Goal: Task Accomplishment & Management: Use online tool/utility

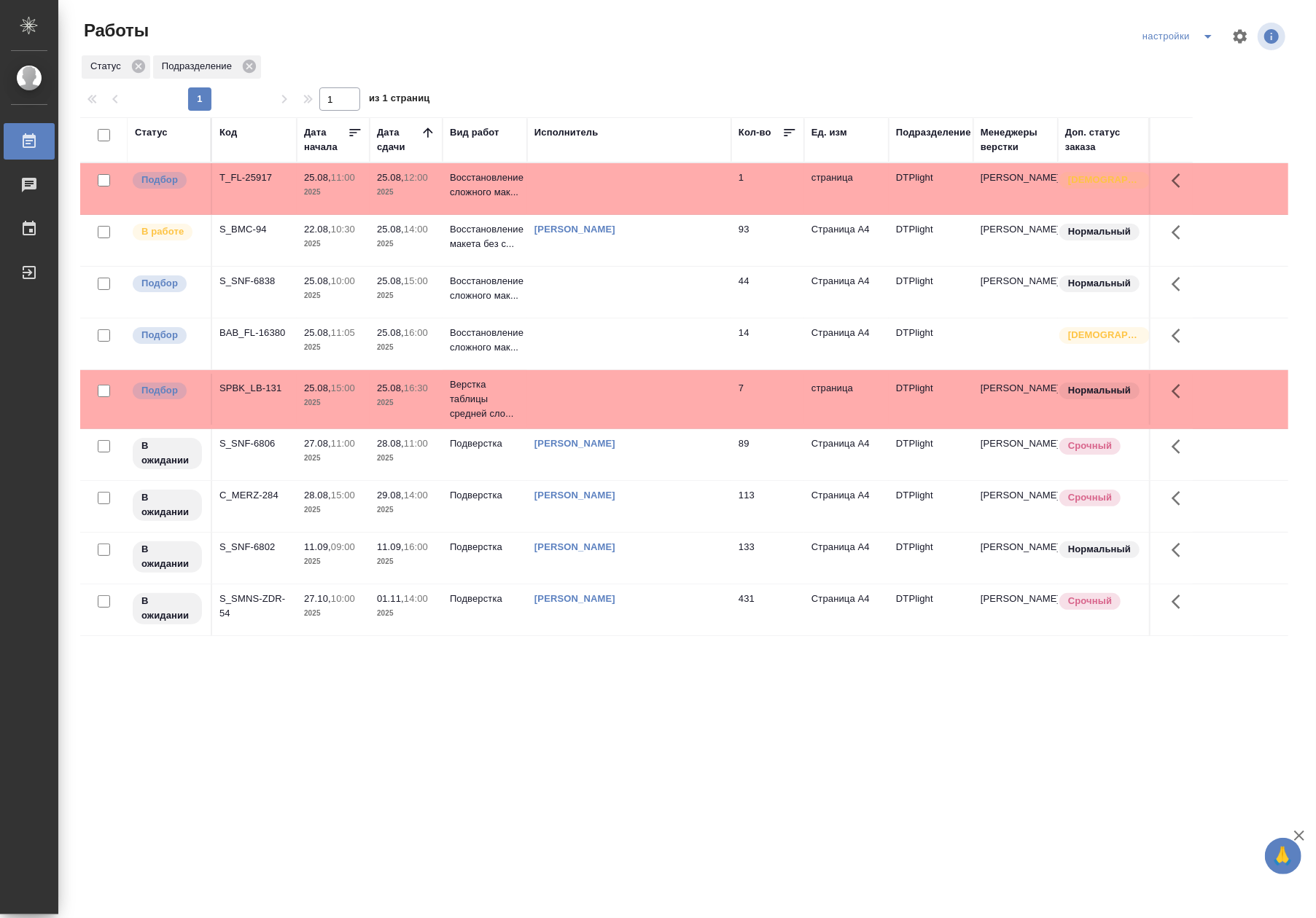
click at [562, 347] on td at bounding box center [629, 344] width 204 height 51
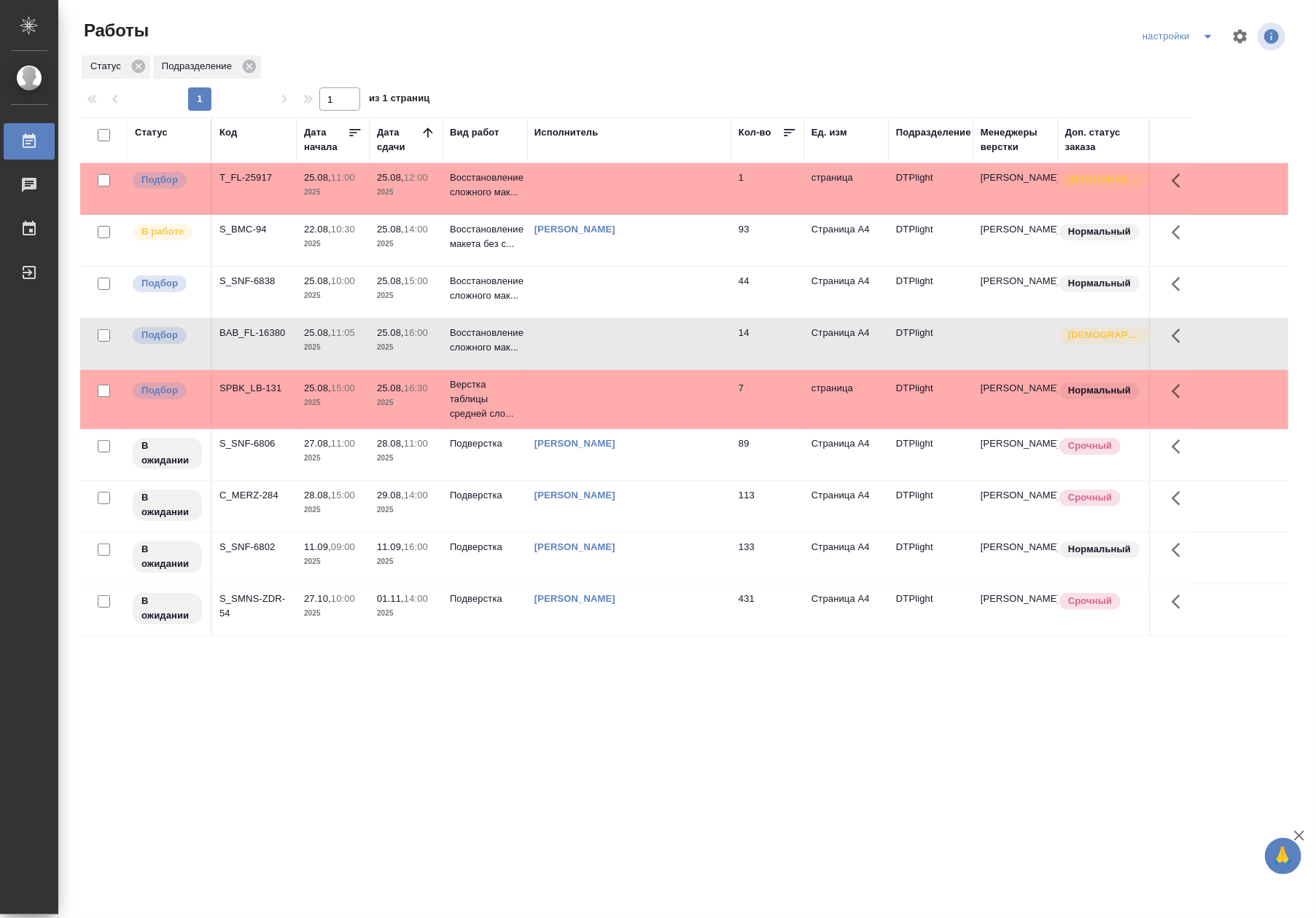
click at [562, 347] on td at bounding box center [629, 344] width 204 height 51
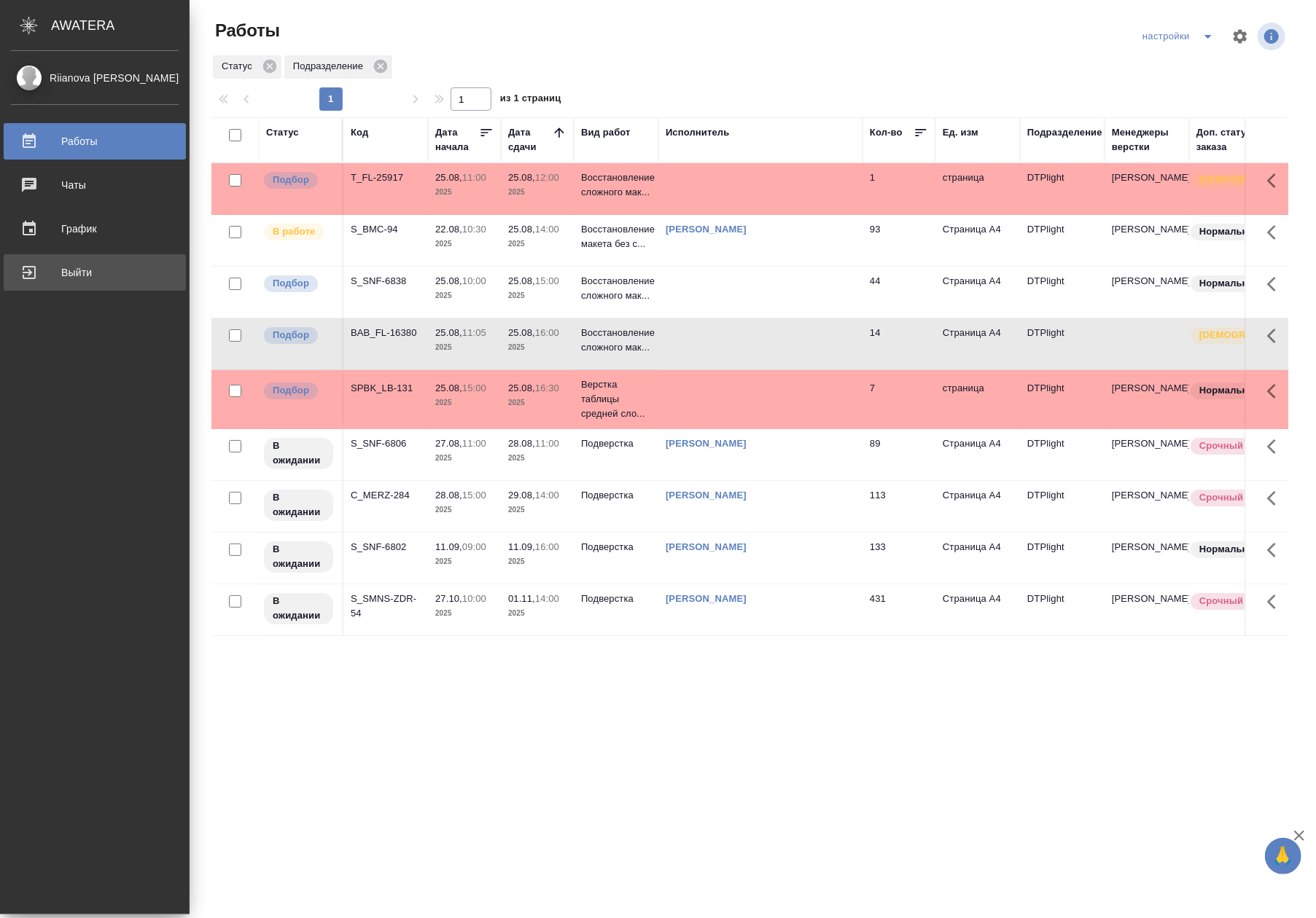
click at [23, 258] on link "Выйти" at bounding box center [94, 272] width 182 height 37
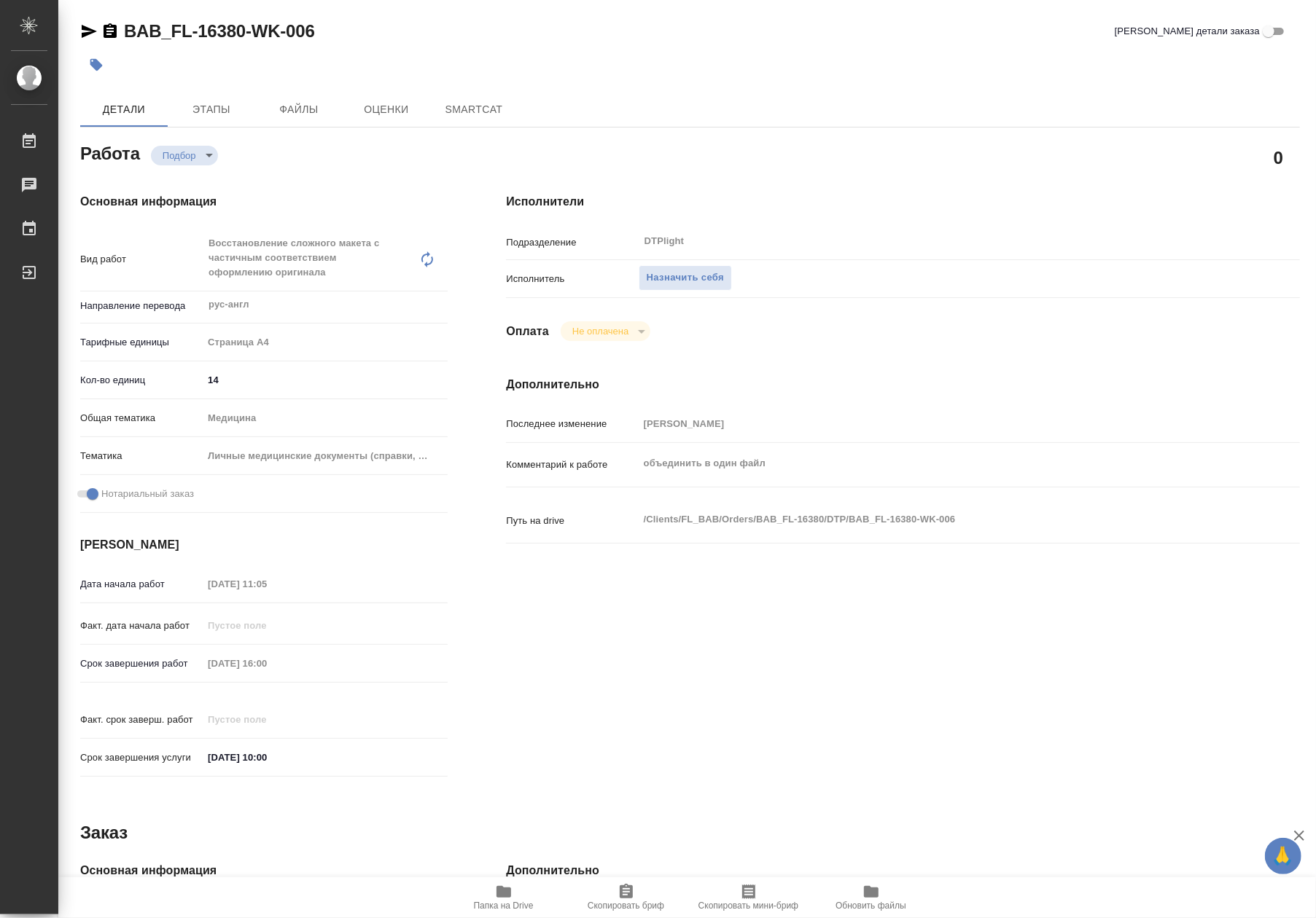
type textarea "x"
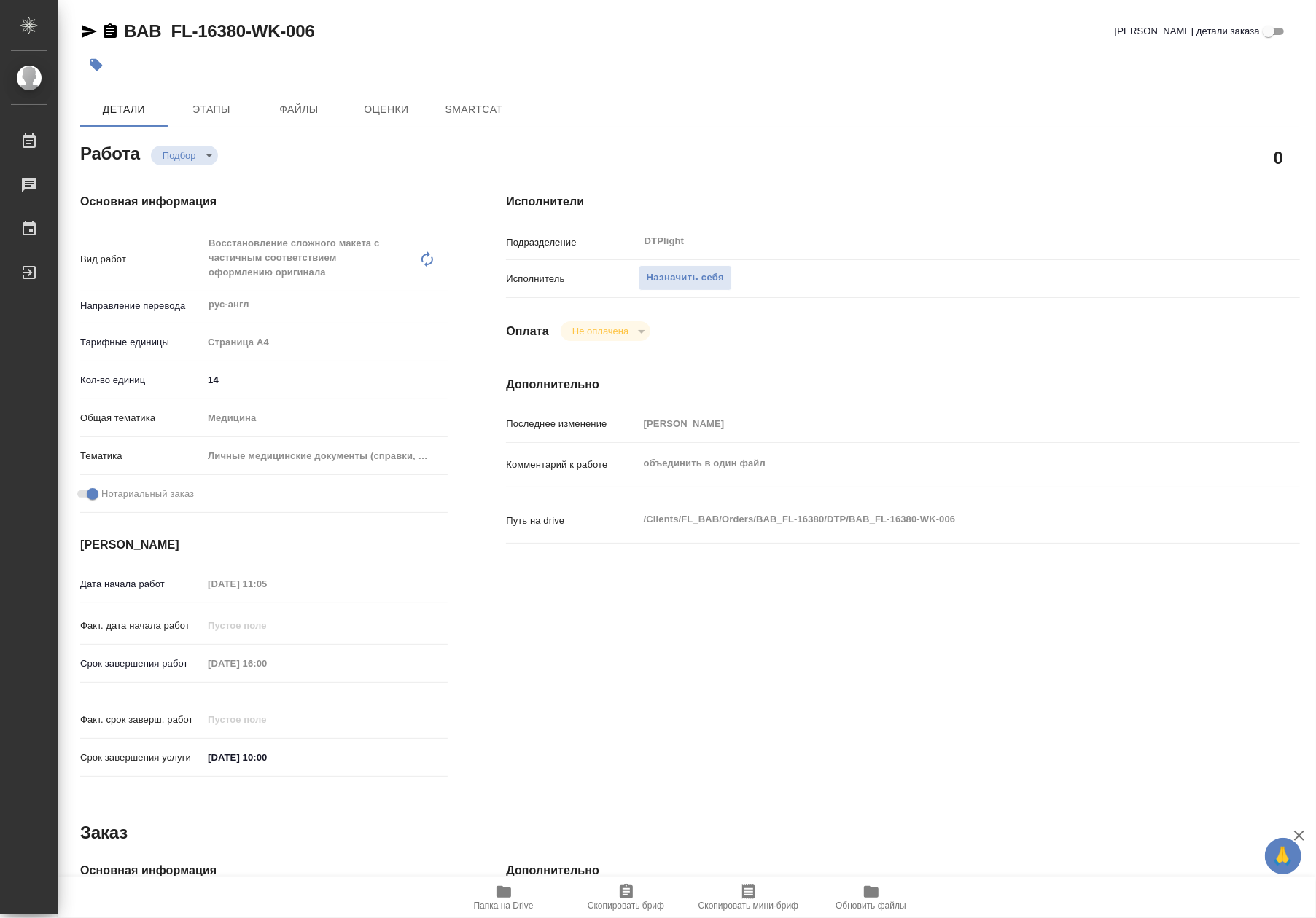
type textarea "x"
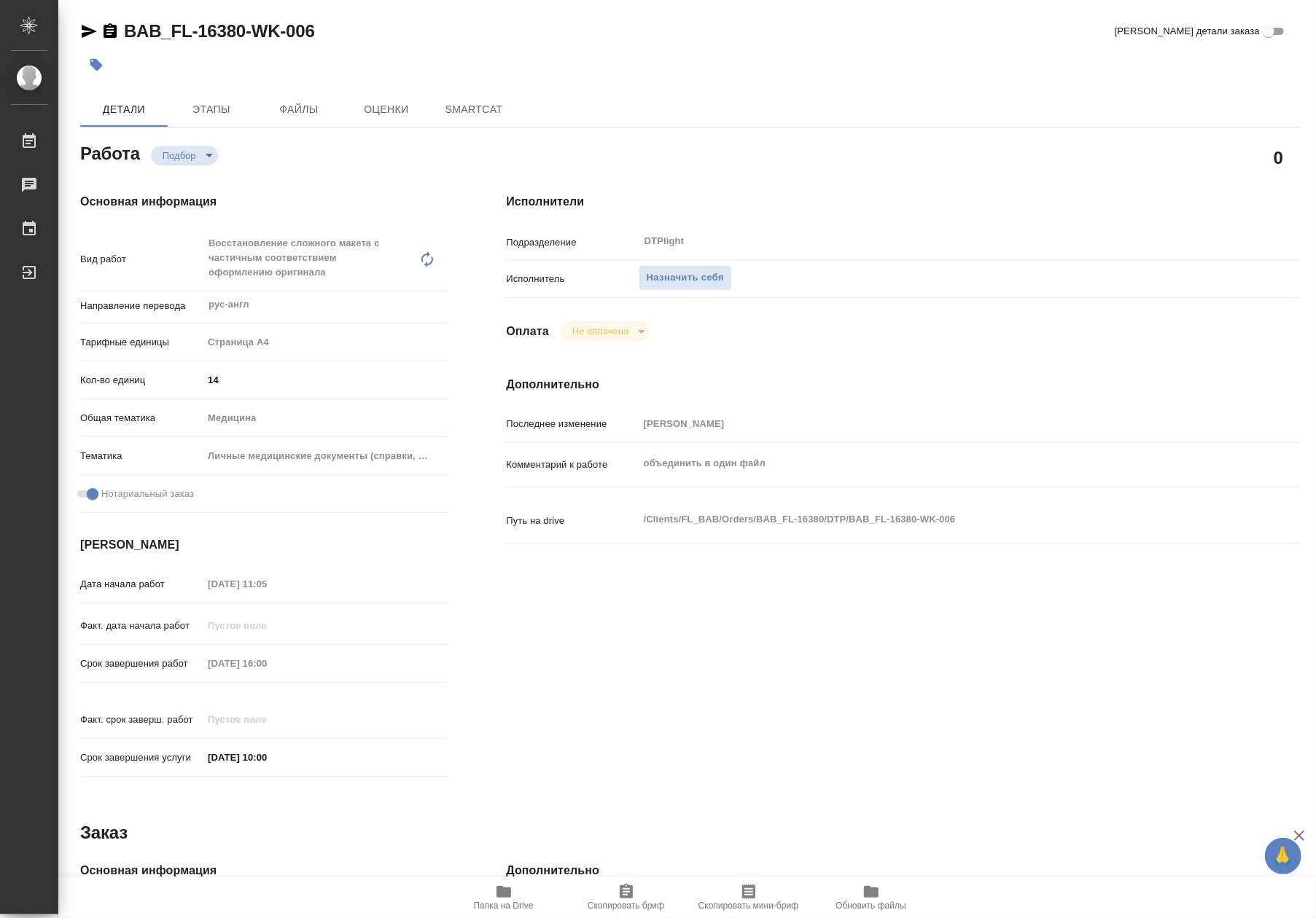
type textarea "x"
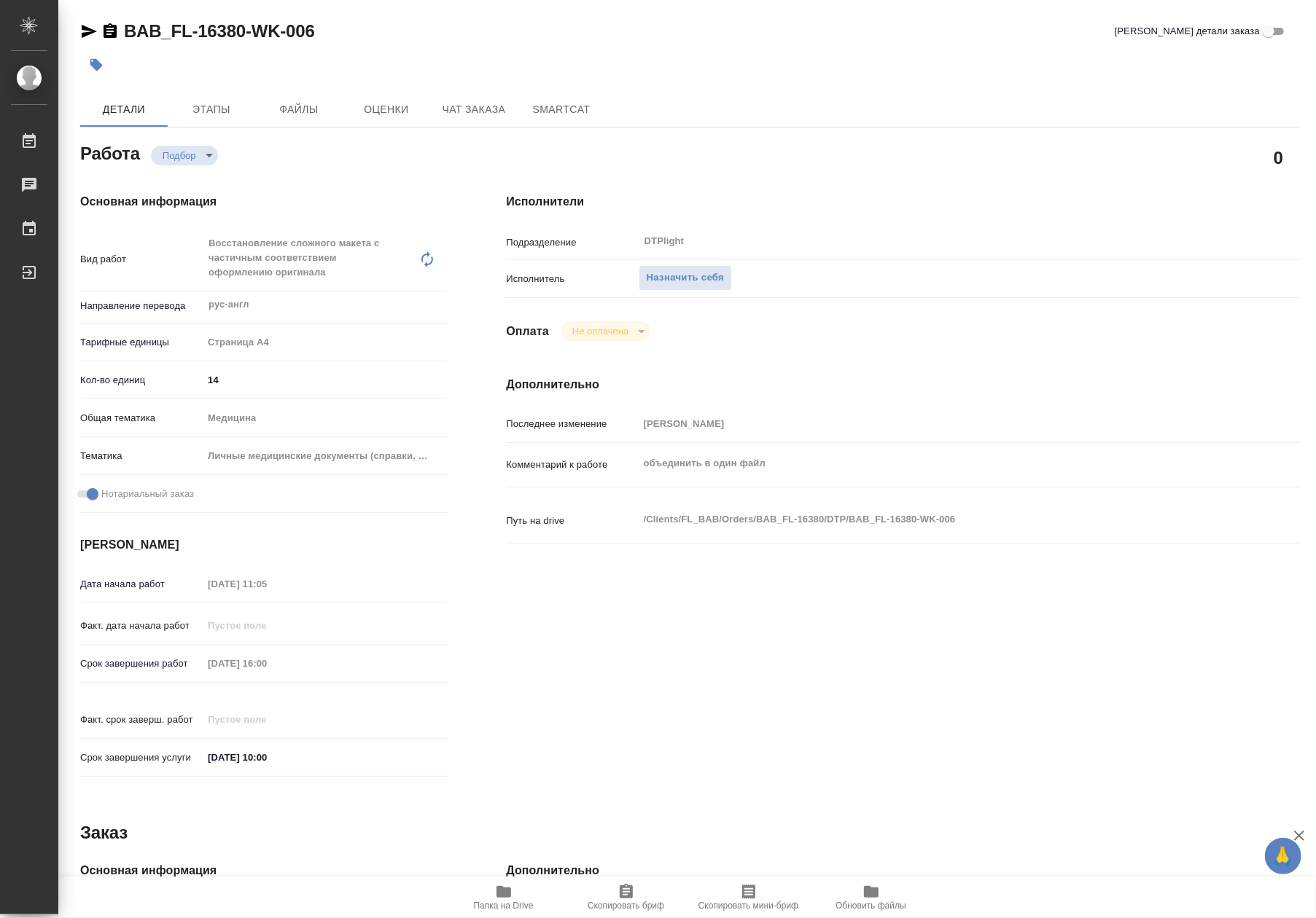
type textarea "x"
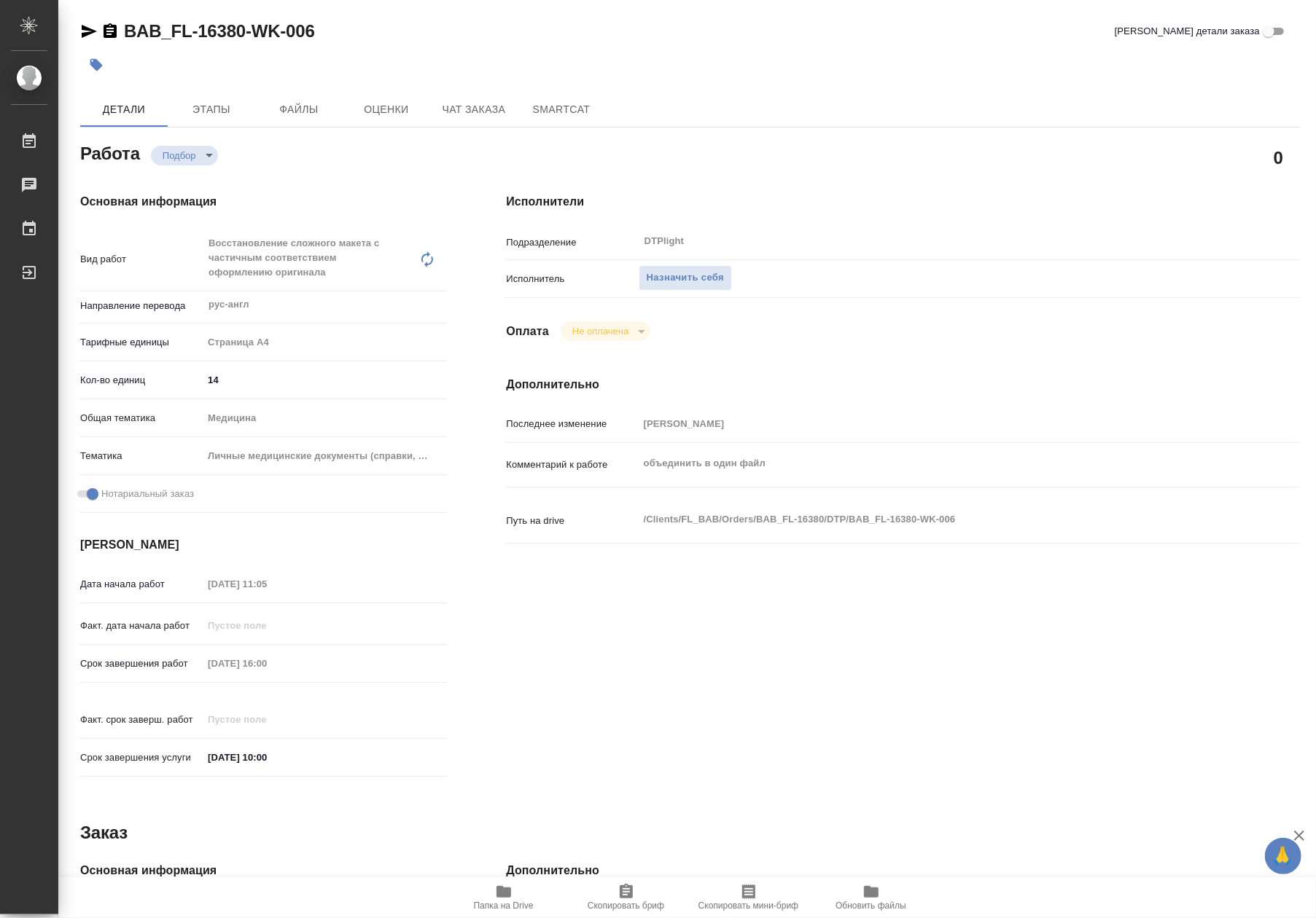
click at [528, 898] on span "Папка на Drive" at bounding box center [504, 897] width 105 height 28
type textarea "x"
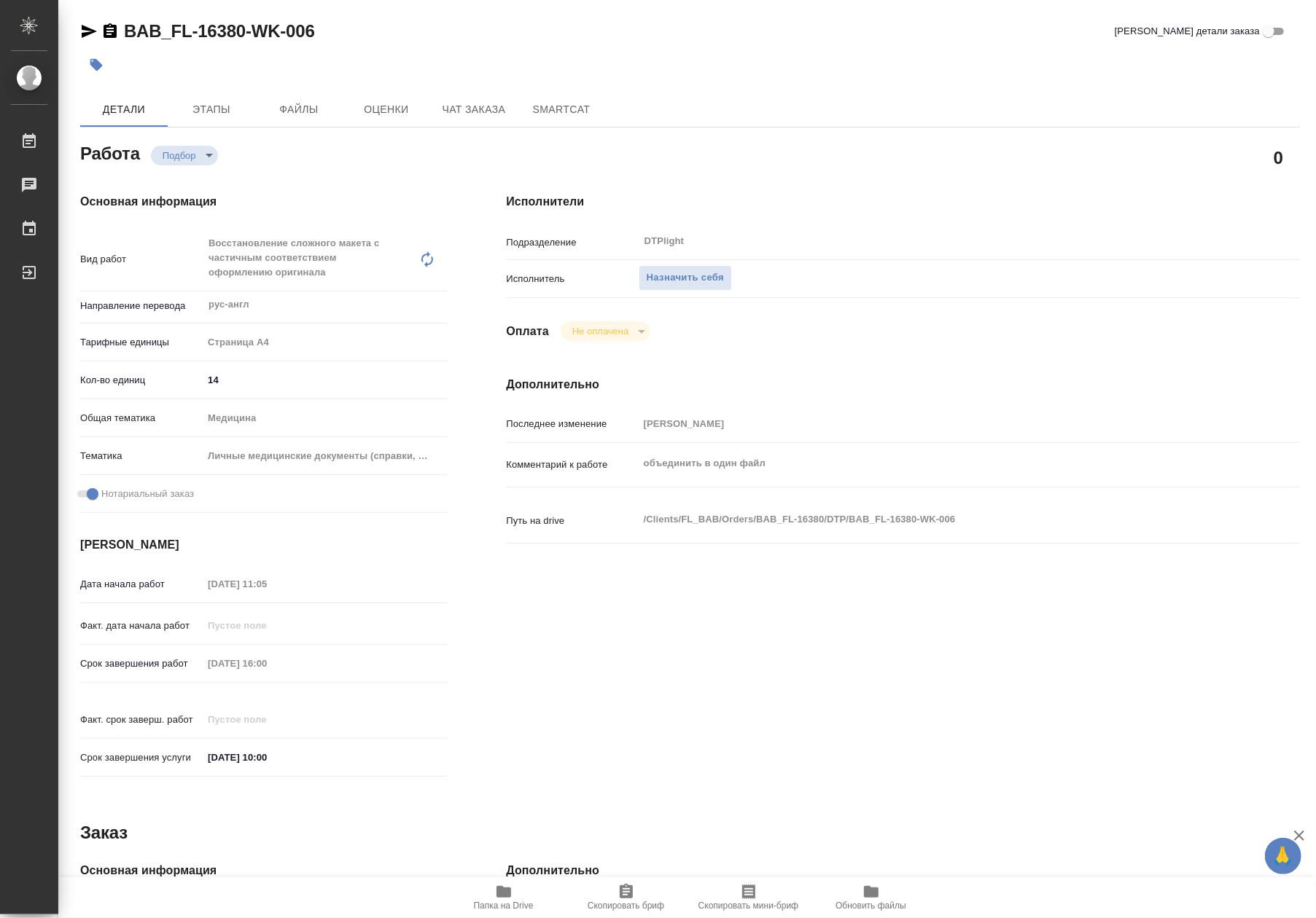
type textarea "x"
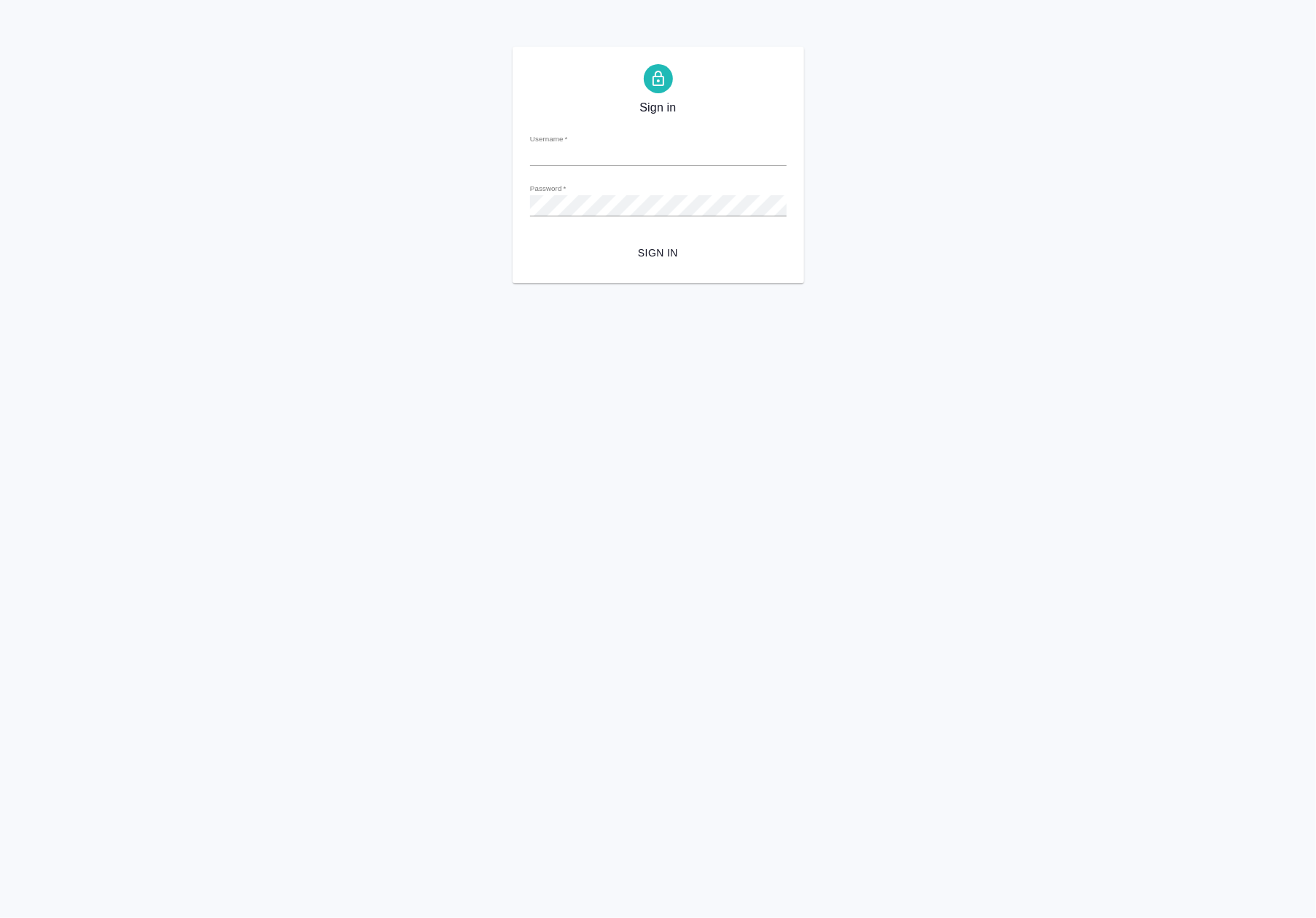
type input "[EMAIL_ADDRESS][DOMAIN_NAME]"
click at [650, 248] on span "Sign in" at bounding box center [658, 252] width 234 height 18
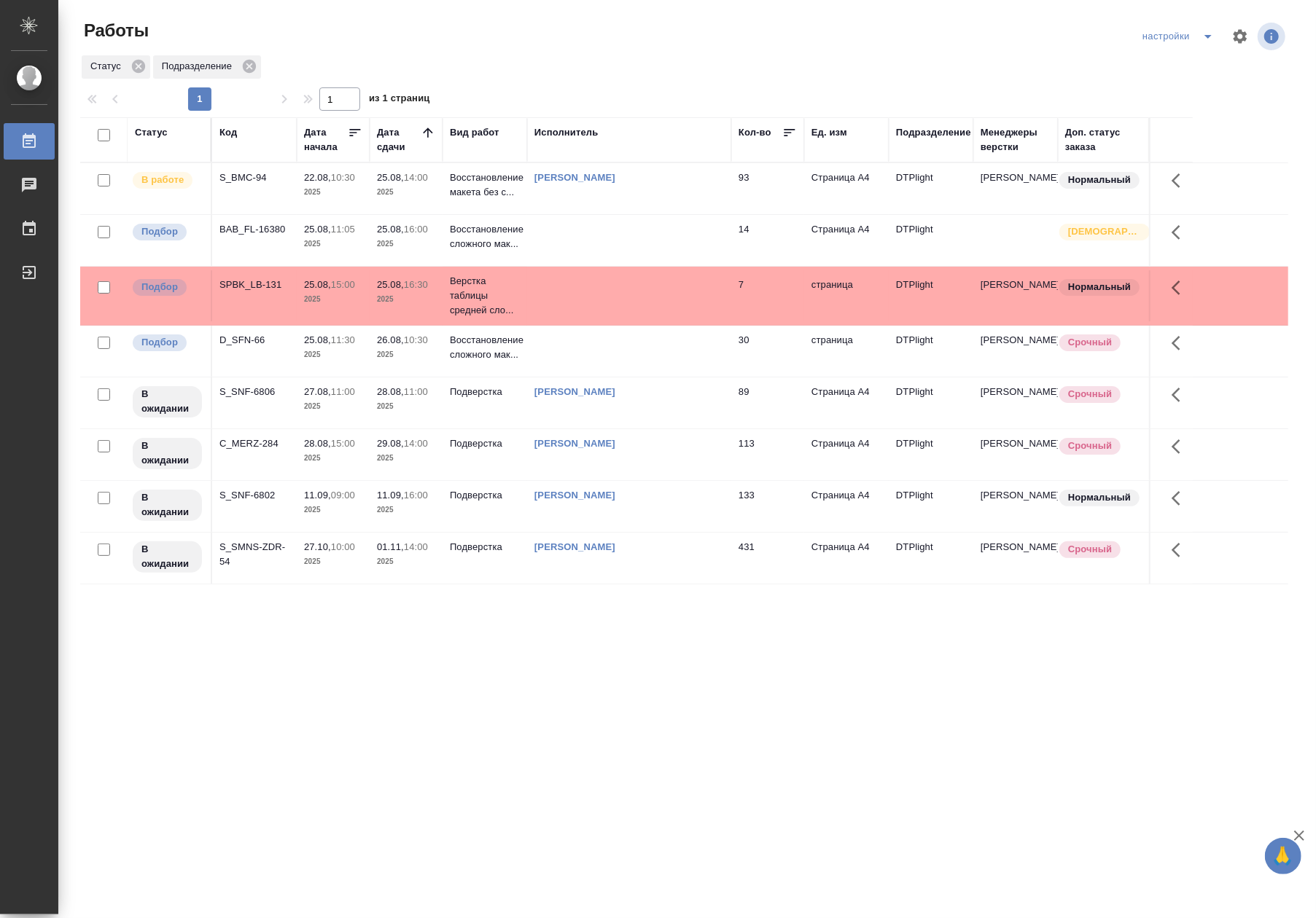
click at [503, 365] on td "Восстановление сложного мак..." at bounding box center [485, 352] width 85 height 51
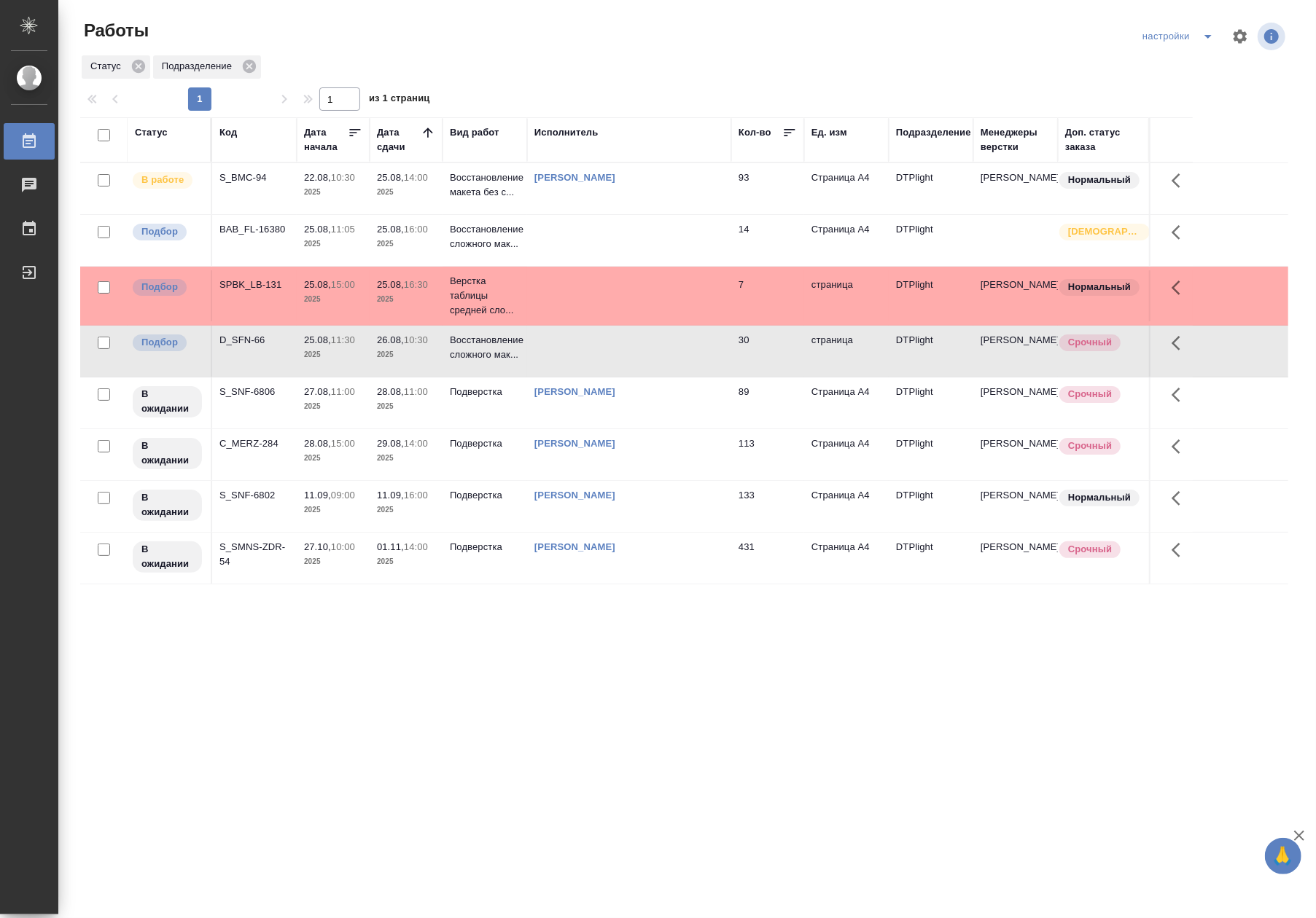
click at [503, 365] on td "Восстановление сложного мак..." at bounding box center [485, 352] width 85 height 51
click at [743, 622] on div "Статус Код Дата начала Дата сдачи Вид работ Исполнитель Кол-во Ед. изм Подразде…" at bounding box center [684, 380] width 1208 height 525
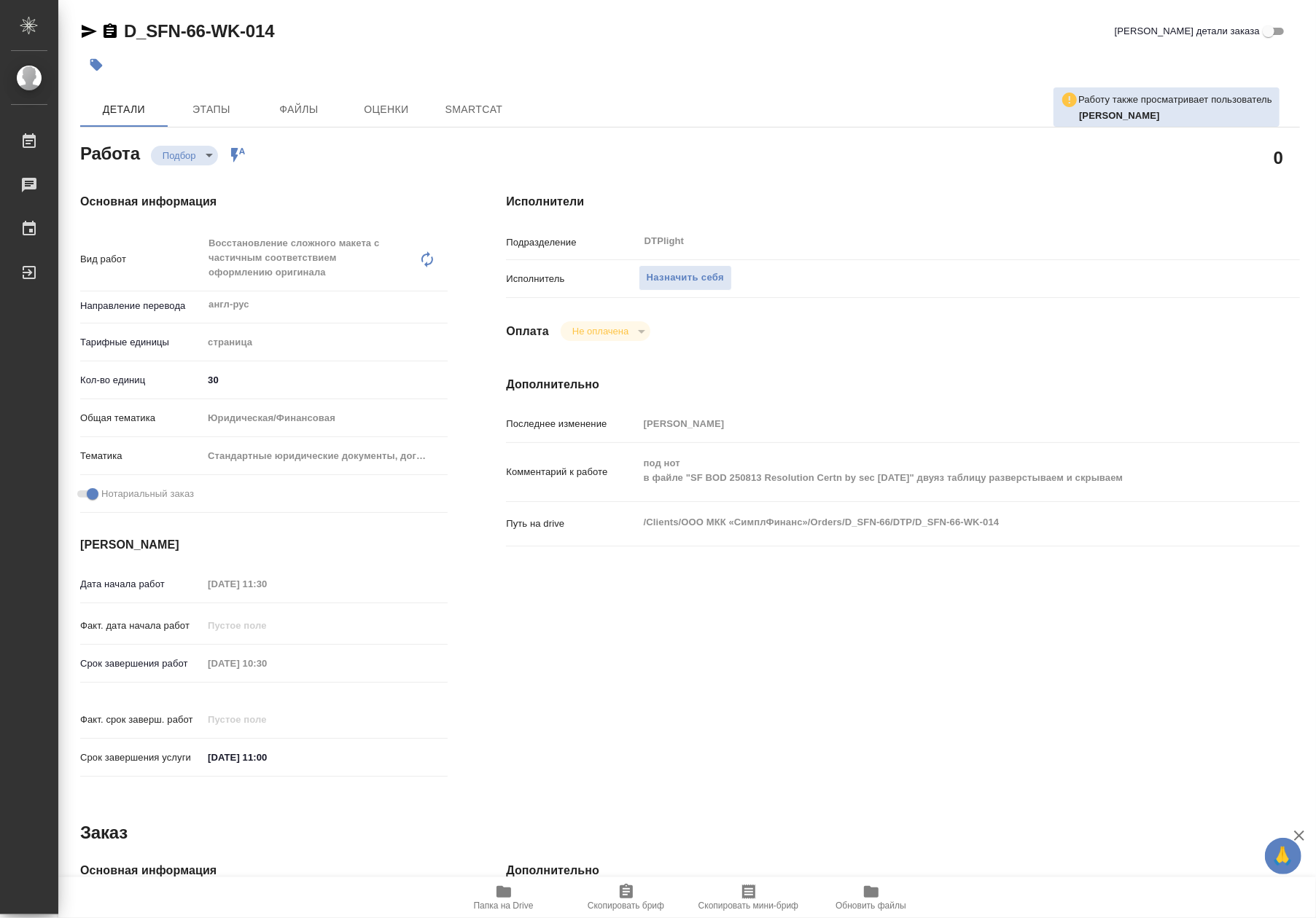
type textarea "x"
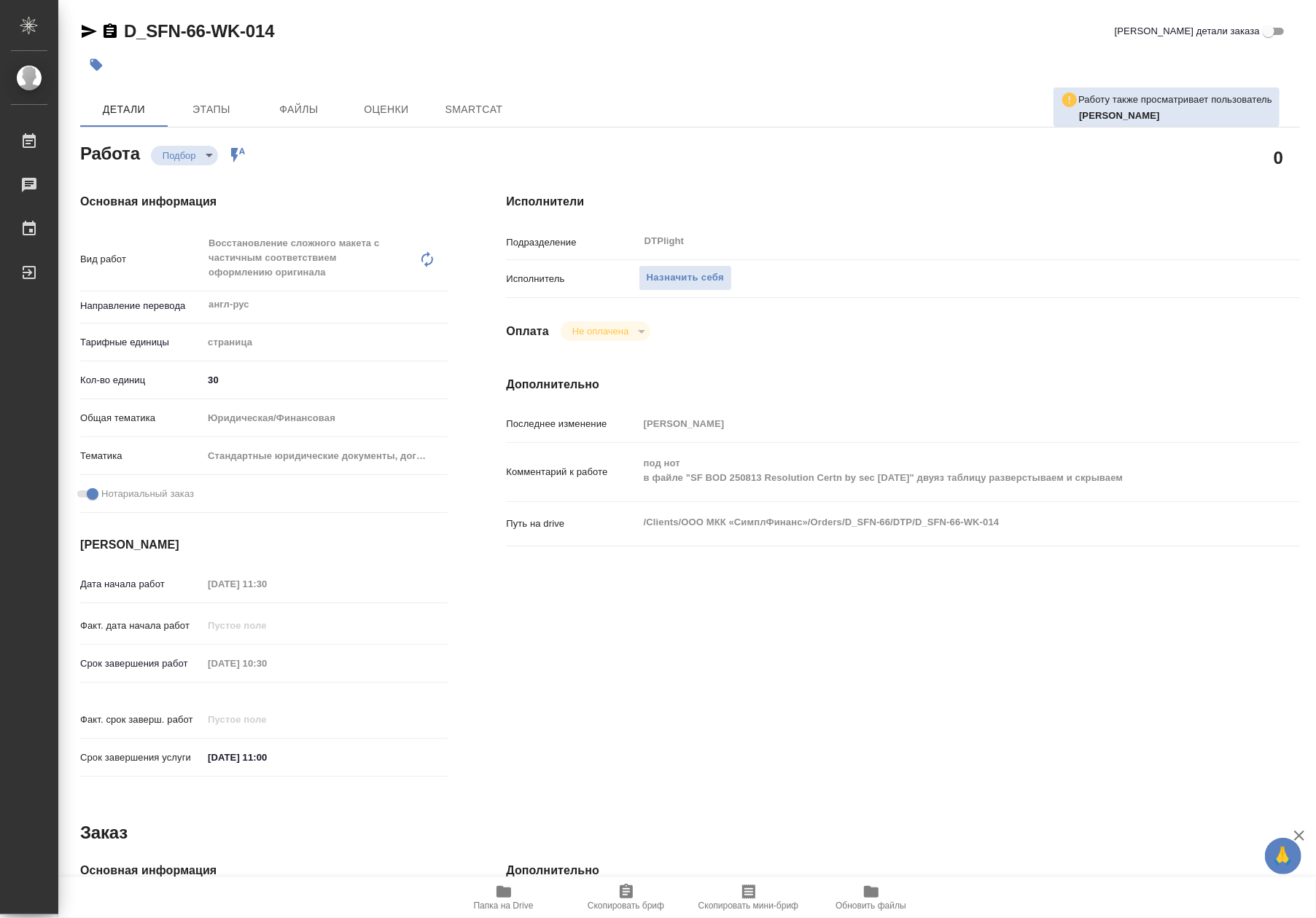
type textarea "x"
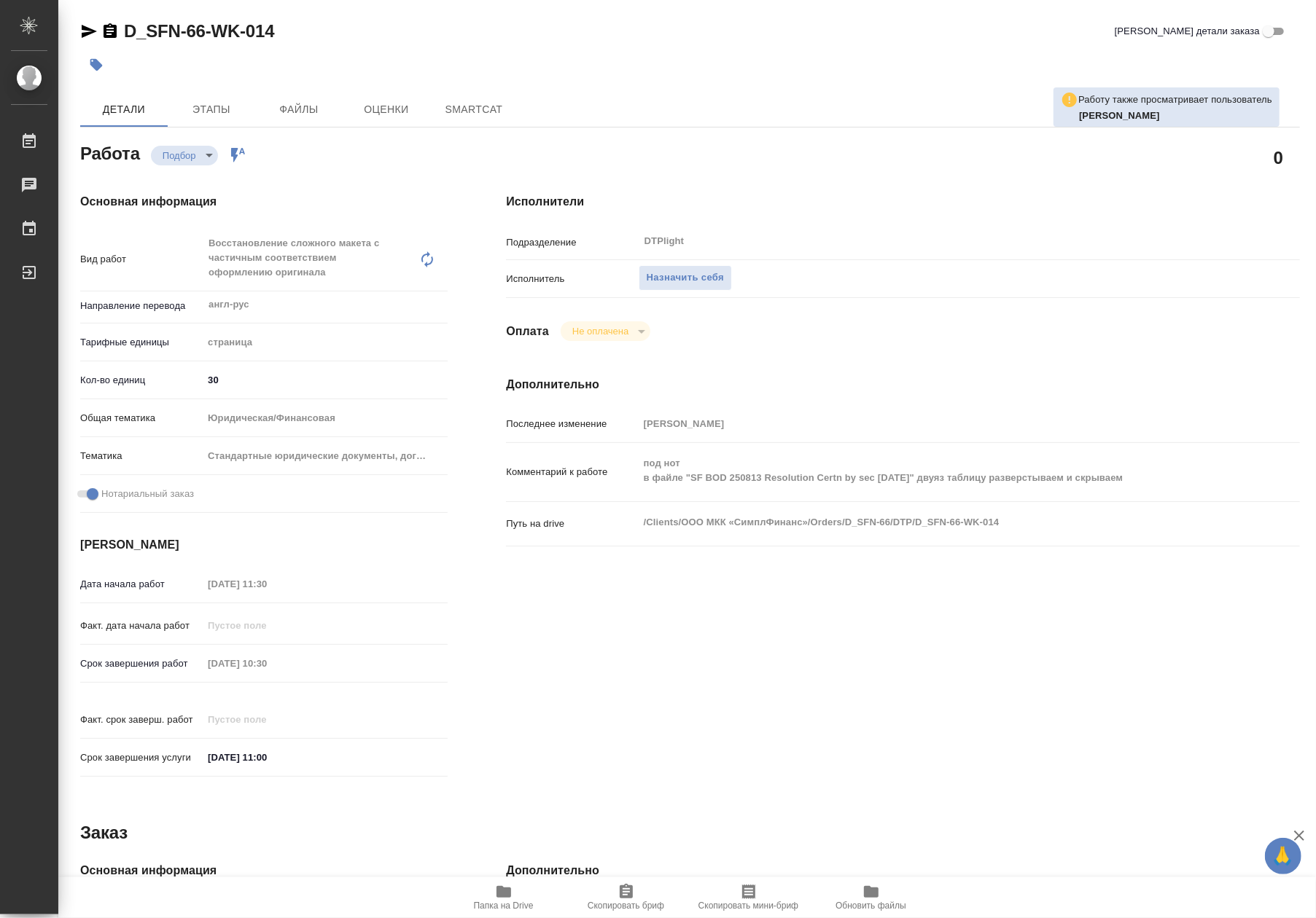
type textarea "x"
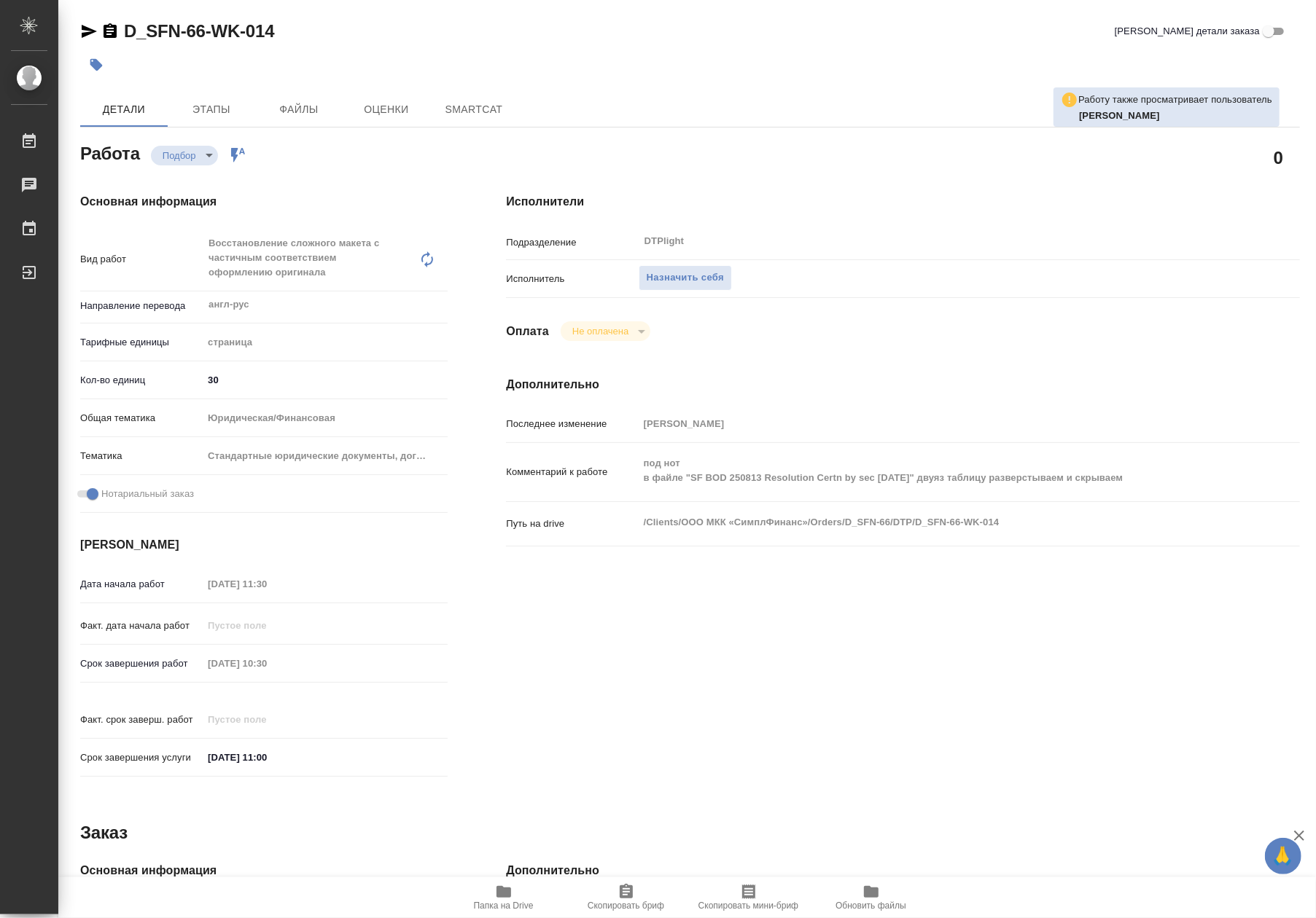
type textarea "x"
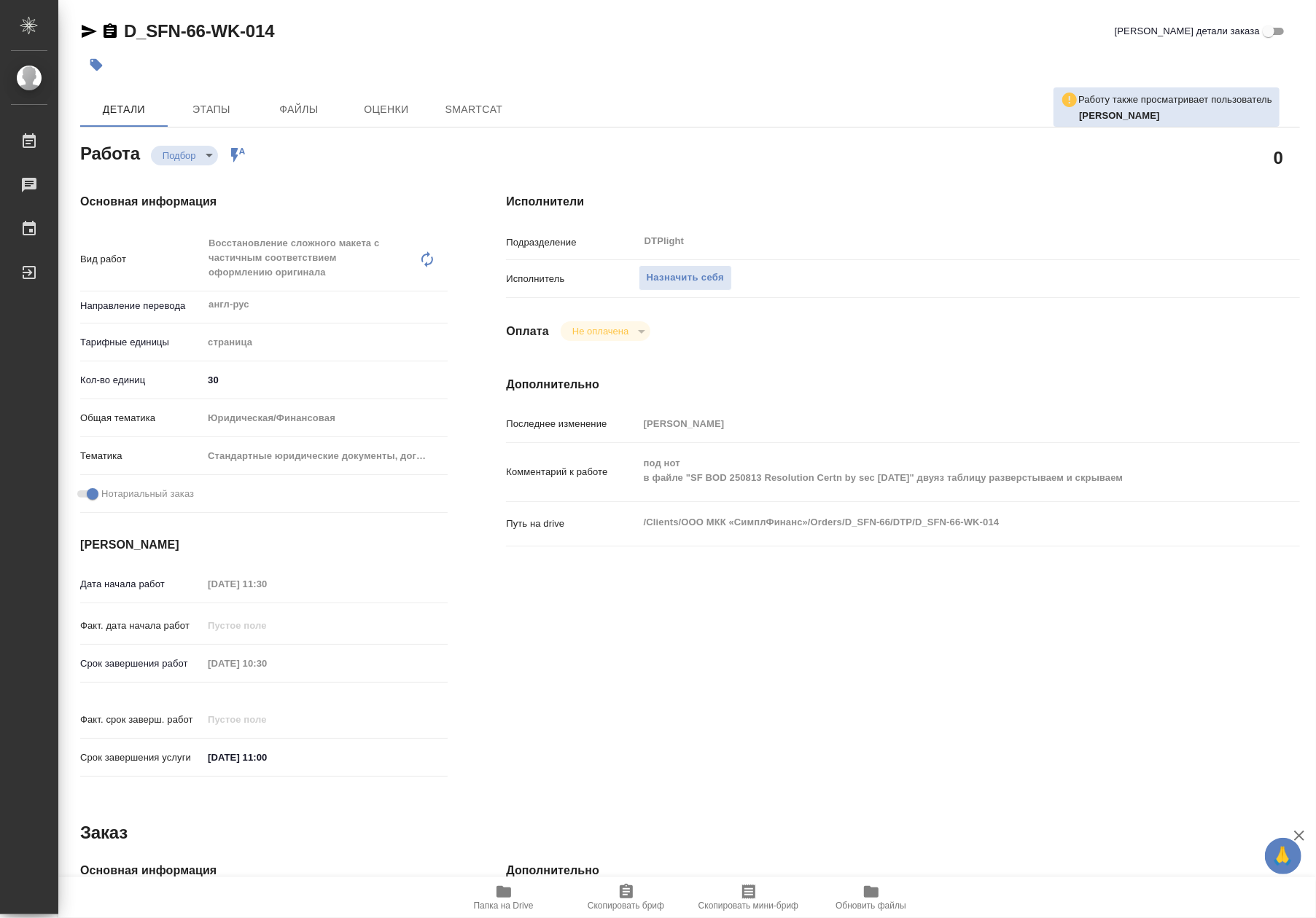
type textarea "x"
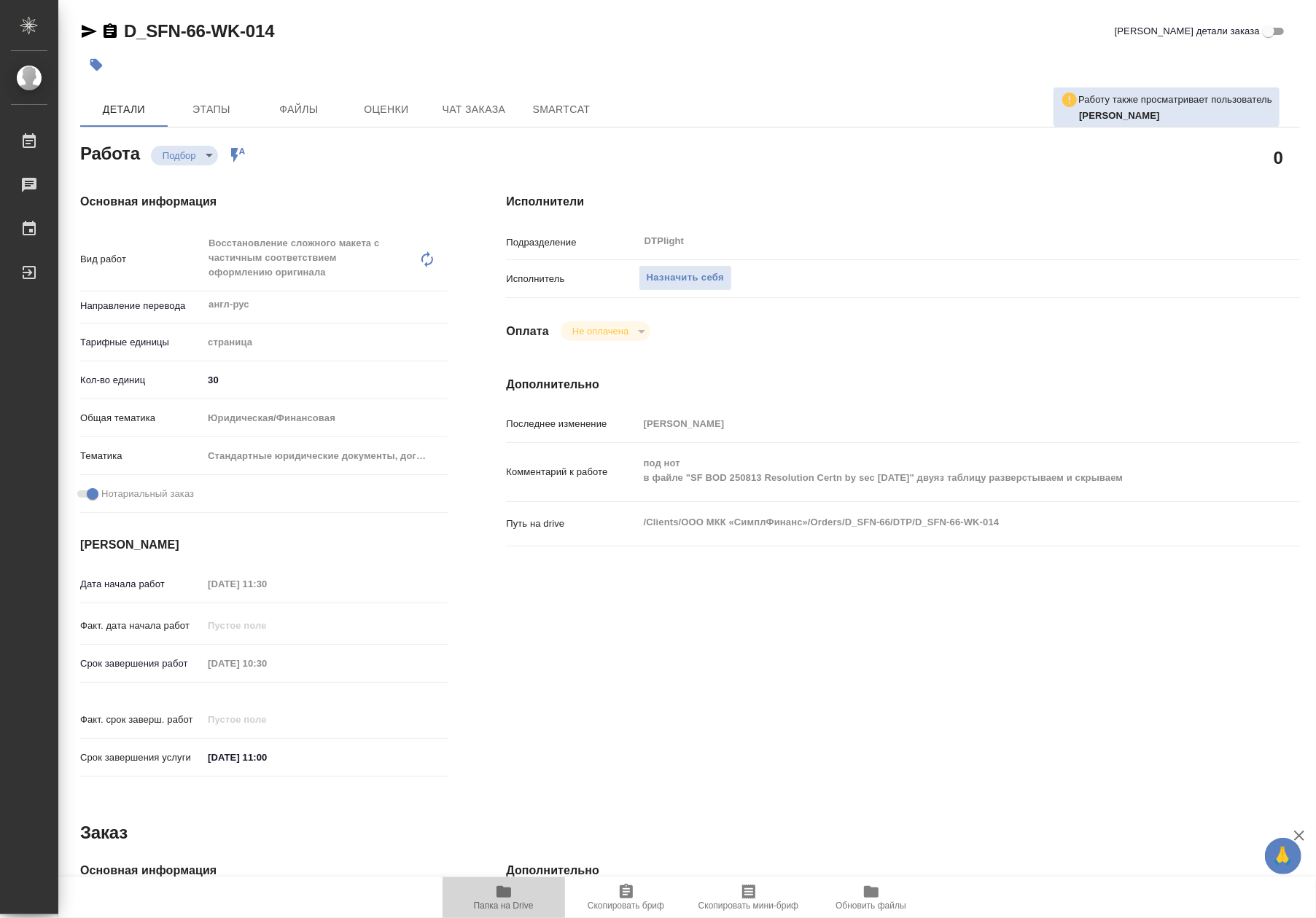
click at [517, 893] on span "Папка на Drive" at bounding box center [504, 897] width 105 height 28
type textarea "x"
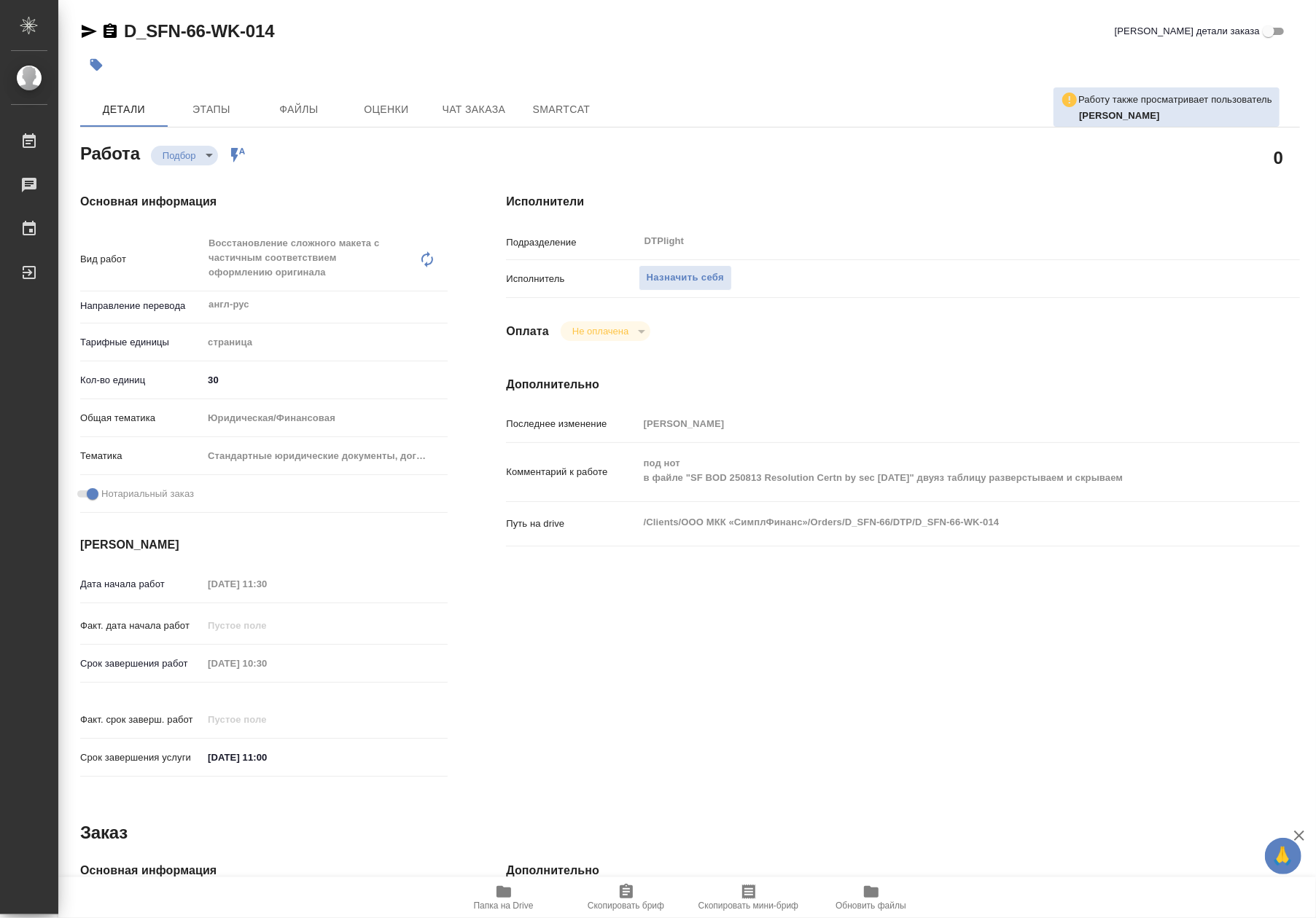
type textarea "x"
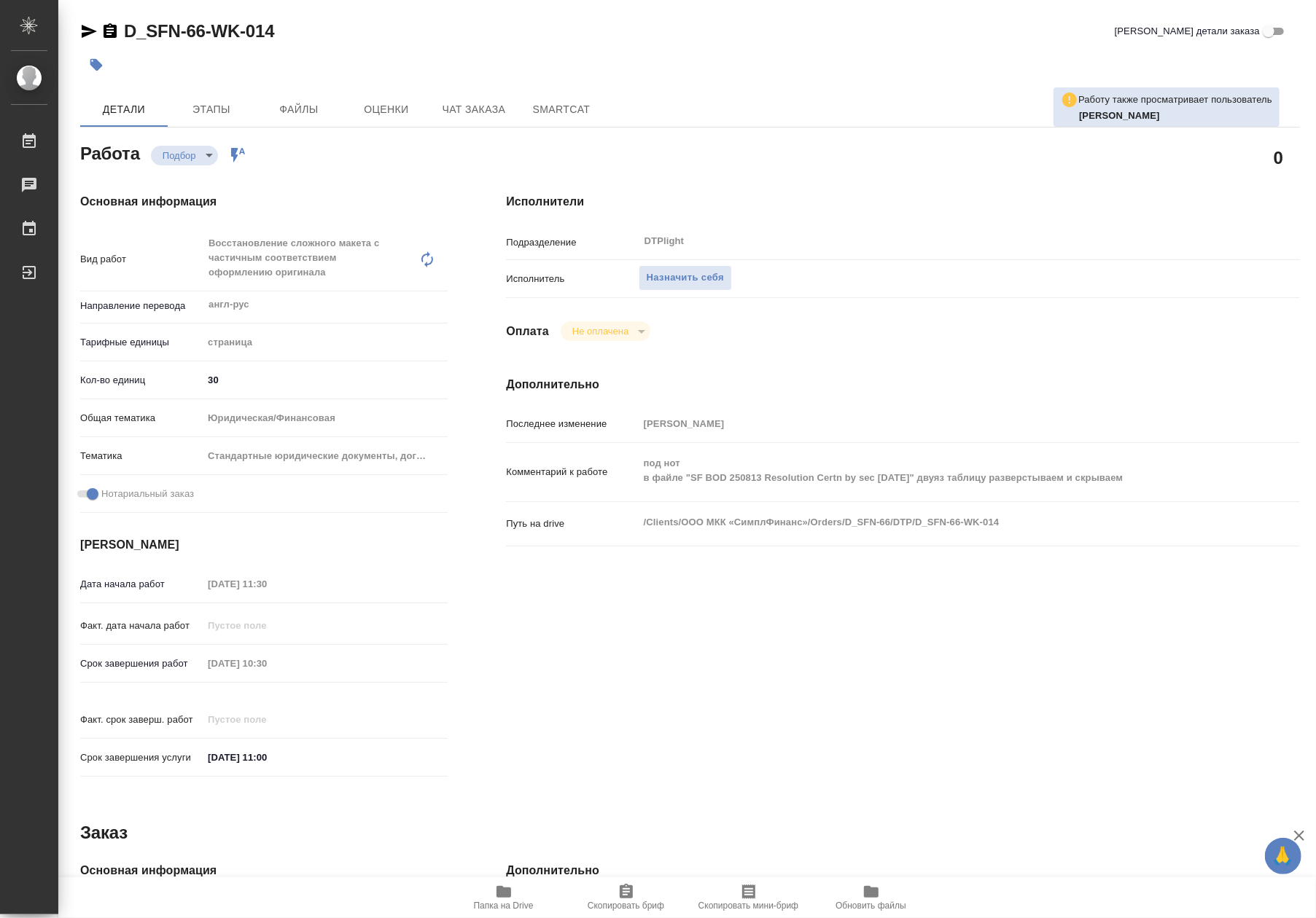
type textarea "x"
